Goal: Task Accomplishment & Management: Manage account settings

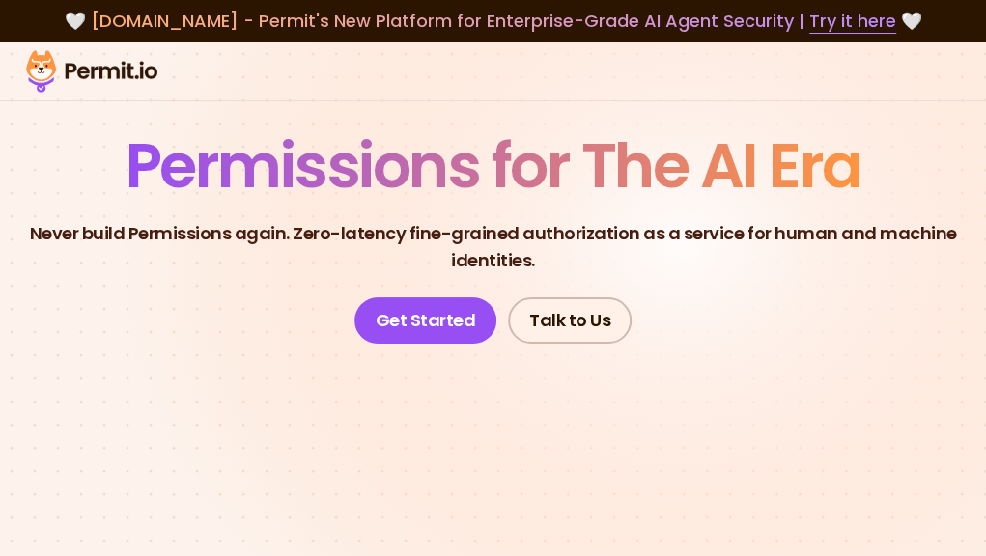
click at [0, 0] on link "Sign In" at bounding box center [0, 0] width 0 height 0
